Goal: Task Accomplishment & Management: Complete application form

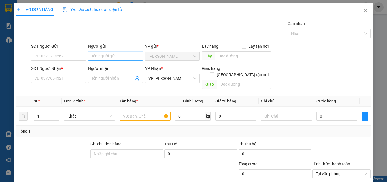
click at [107, 58] on input "Người gửi" at bounding box center [115, 56] width 55 height 9
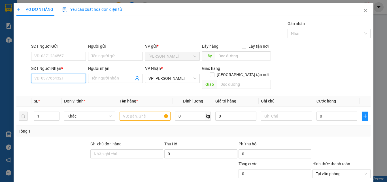
click at [59, 78] on input "SĐT Người Nhận *" at bounding box center [58, 78] width 55 height 9
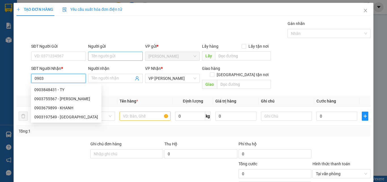
type input "0903"
click at [124, 58] on input "Người gửi" at bounding box center [115, 56] width 55 height 9
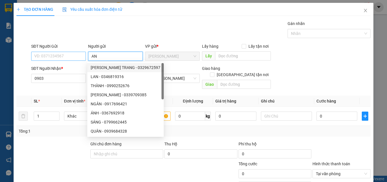
type input "AN"
click at [43, 54] on input "SĐT Người Gửi" at bounding box center [58, 56] width 55 height 9
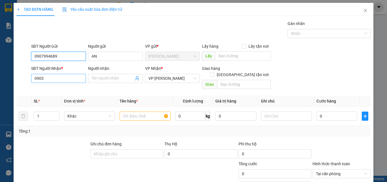
type input "0907994689"
click at [55, 82] on input "0903" at bounding box center [58, 78] width 55 height 9
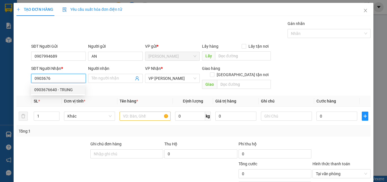
click at [55, 88] on div "0903676640 - TRUNG" at bounding box center [57, 89] width 47 height 6
type input "0903676640"
type input "TRUNG"
type input "30.000"
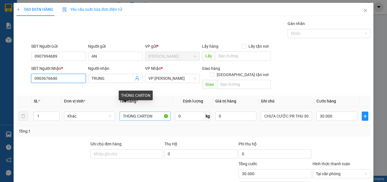
type input "0903676640"
click at [136, 111] on input "THÙNG CARTON" at bounding box center [145, 115] width 51 height 9
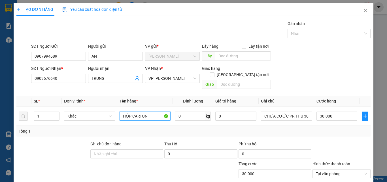
type input "HỘP CARTON"
click at [333, 111] on input "30.000" at bounding box center [337, 115] width 41 height 9
type input "0"
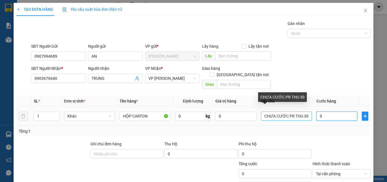
type input "0"
click at [261, 111] on input "CHƯA CƯỚC PR THU 30" at bounding box center [286, 115] width 51 height 9
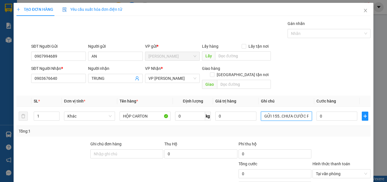
type input "GỬI 155..CHƯA CƯỚC PR THU 30"
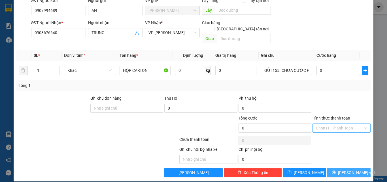
click at [352, 169] on span "[PERSON_NAME] và In" at bounding box center [358, 172] width 40 height 6
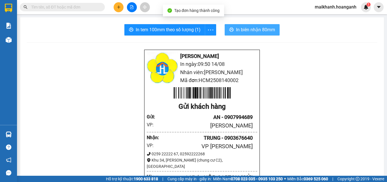
click at [259, 32] on span "In biên nhận 80mm" at bounding box center [255, 29] width 39 height 7
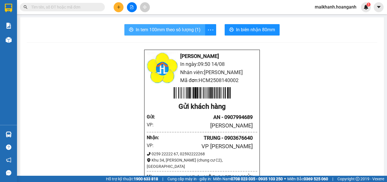
click at [183, 26] on span "In tem 100mm theo số lượng (1)" at bounding box center [168, 29] width 65 height 7
